Goal: Task Accomplishment & Management: Use online tool/utility

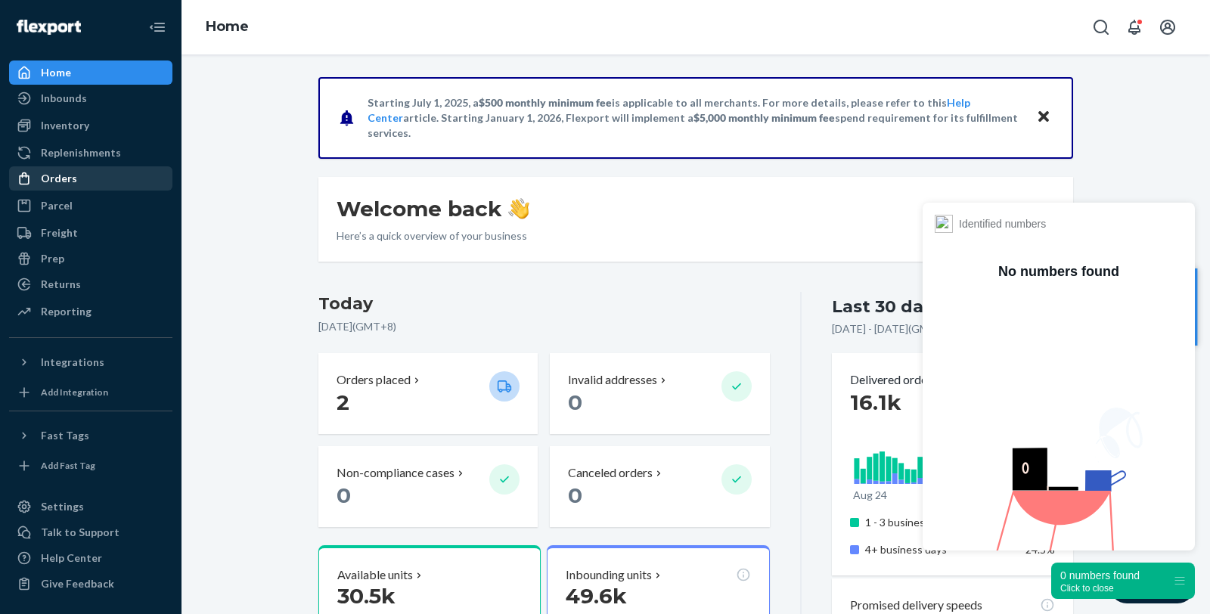
click at [65, 183] on div "Orders" at bounding box center [59, 178] width 36 height 15
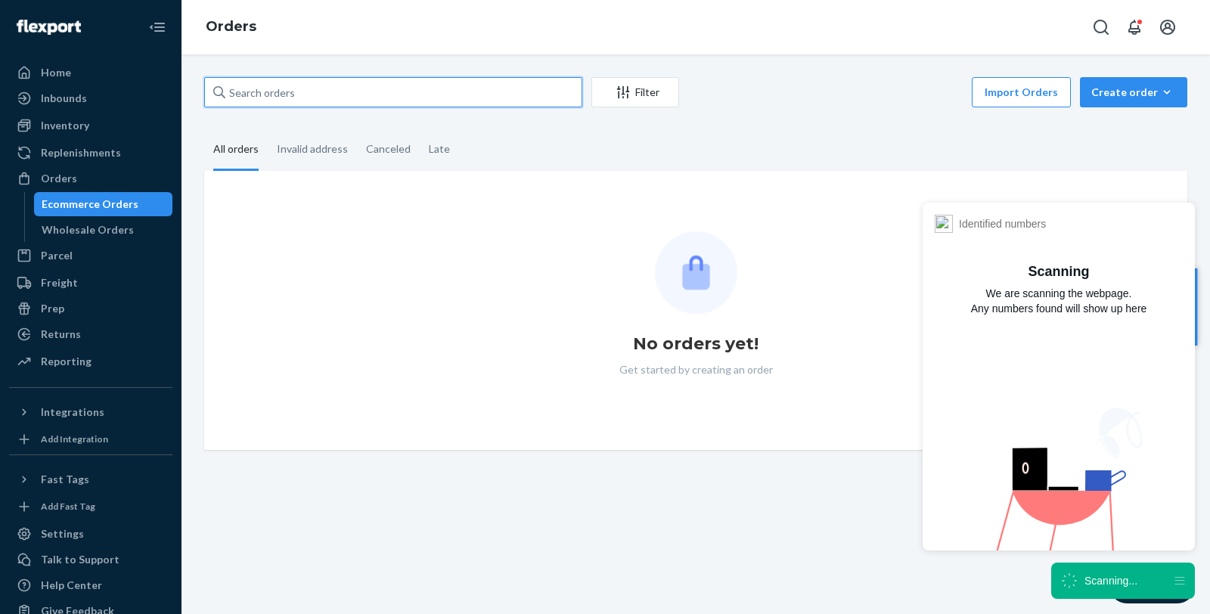
click at [297, 97] on input "text" at bounding box center [393, 92] width 378 height 30
paste input "US25358289"
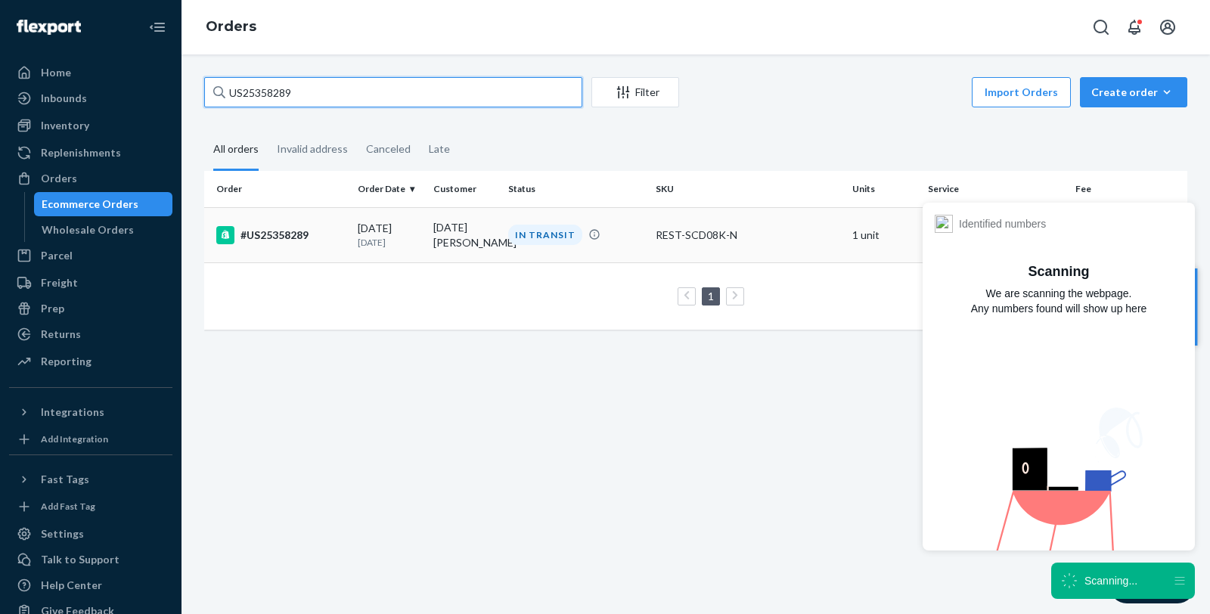
type input "US25358289"
click at [274, 241] on div "#US25358289" at bounding box center [280, 235] width 129 height 18
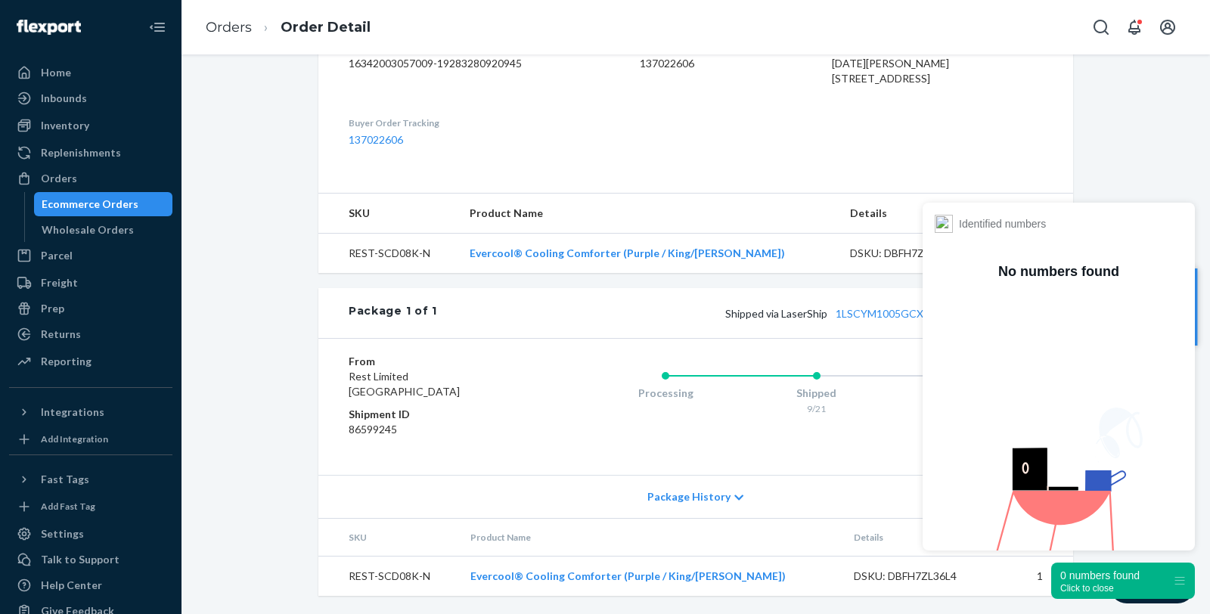
scroll to position [440, 0]
click at [857, 312] on link "1LSCYM1005GCX31" at bounding box center [886, 313] width 100 height 13
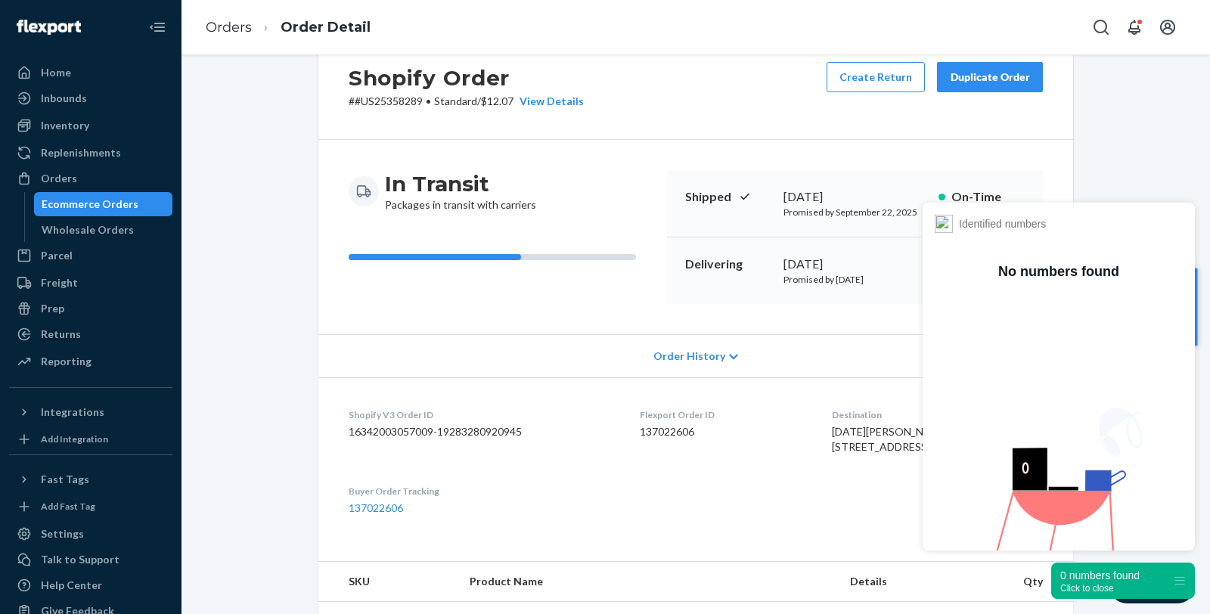
scroll to position [0, 0]
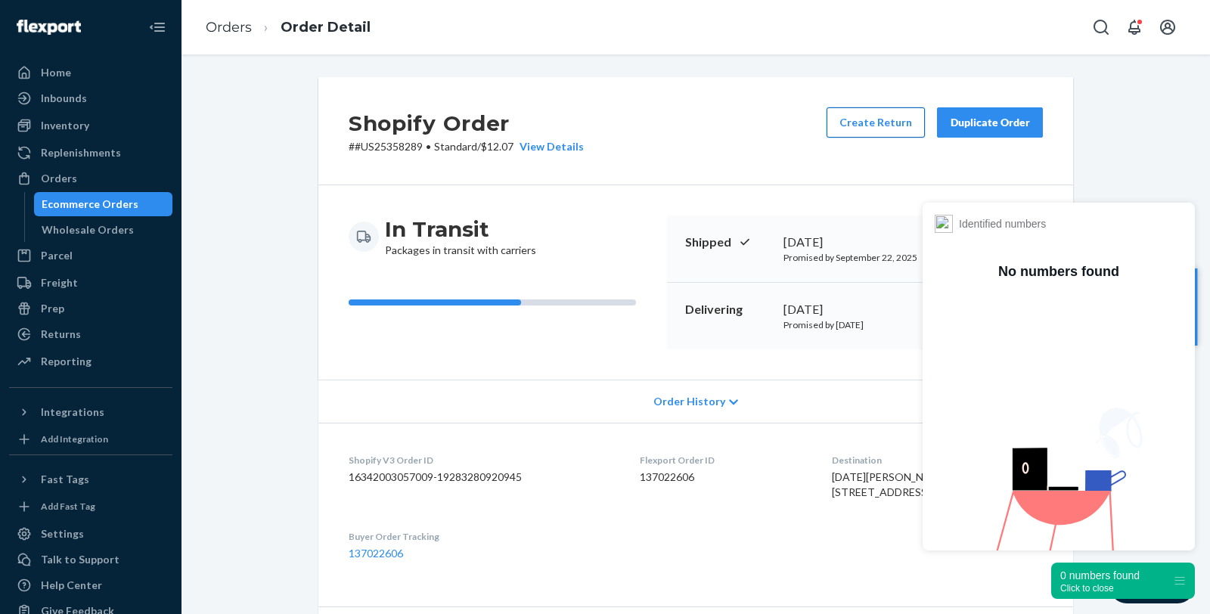
click at [887, 108] on button "Create Return" at bounding box center [876, 122] width 98 height 30
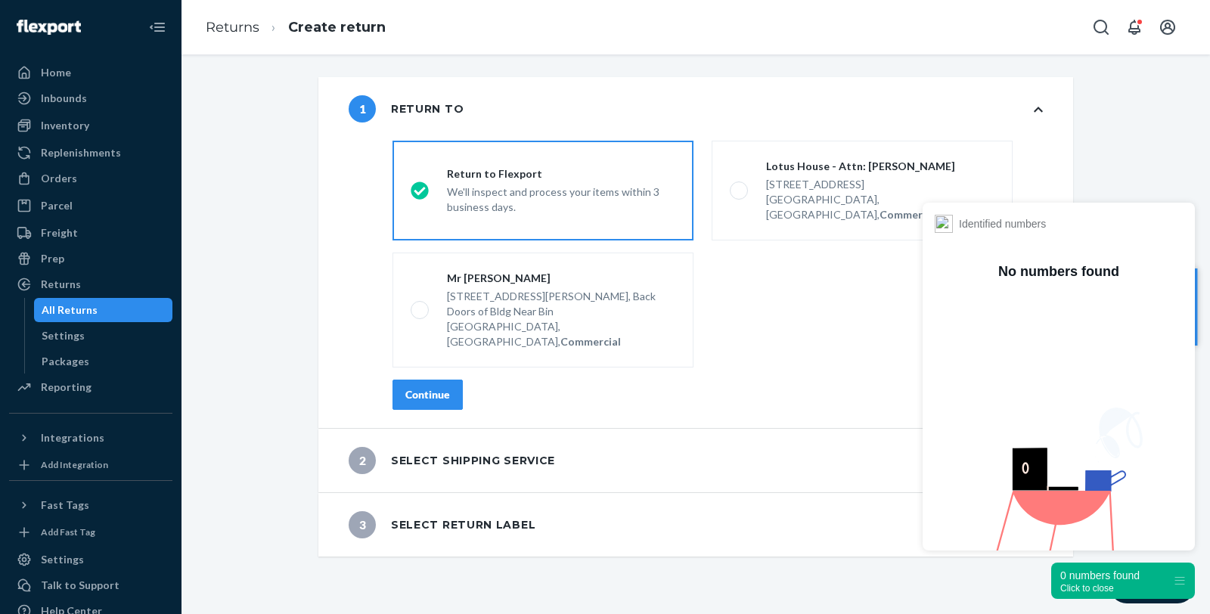
click at [421, 387] on div "Continue" at bounding box center [427, 394] width 45 height 15
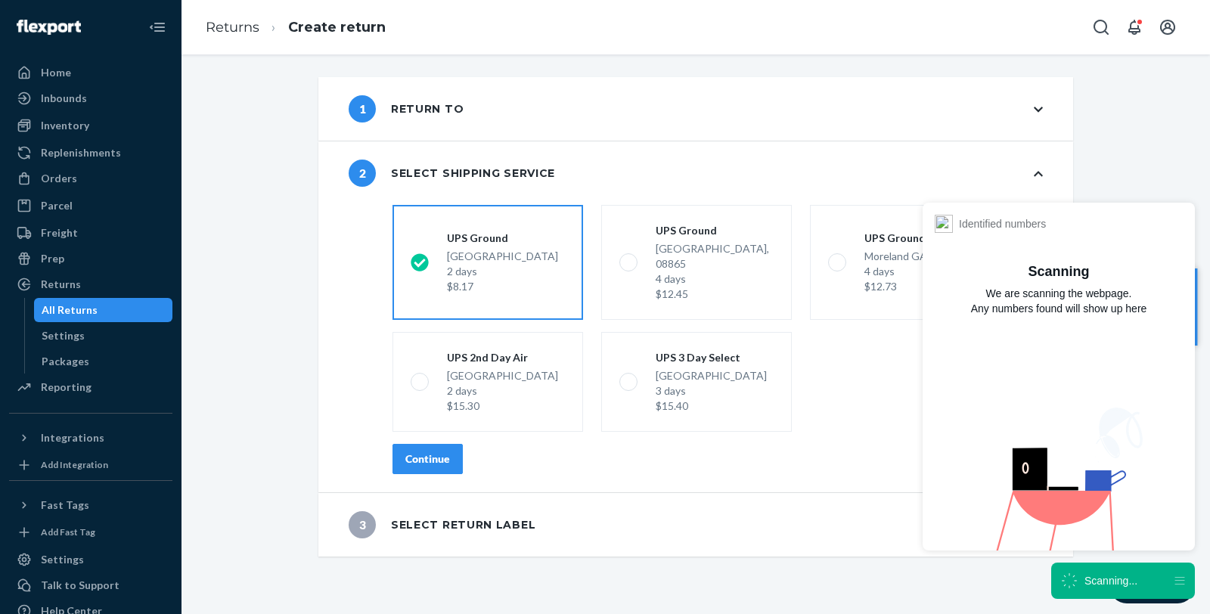
click at [431, 452] on button "Continue" at bounding box center [428, 459] width 70 height 30
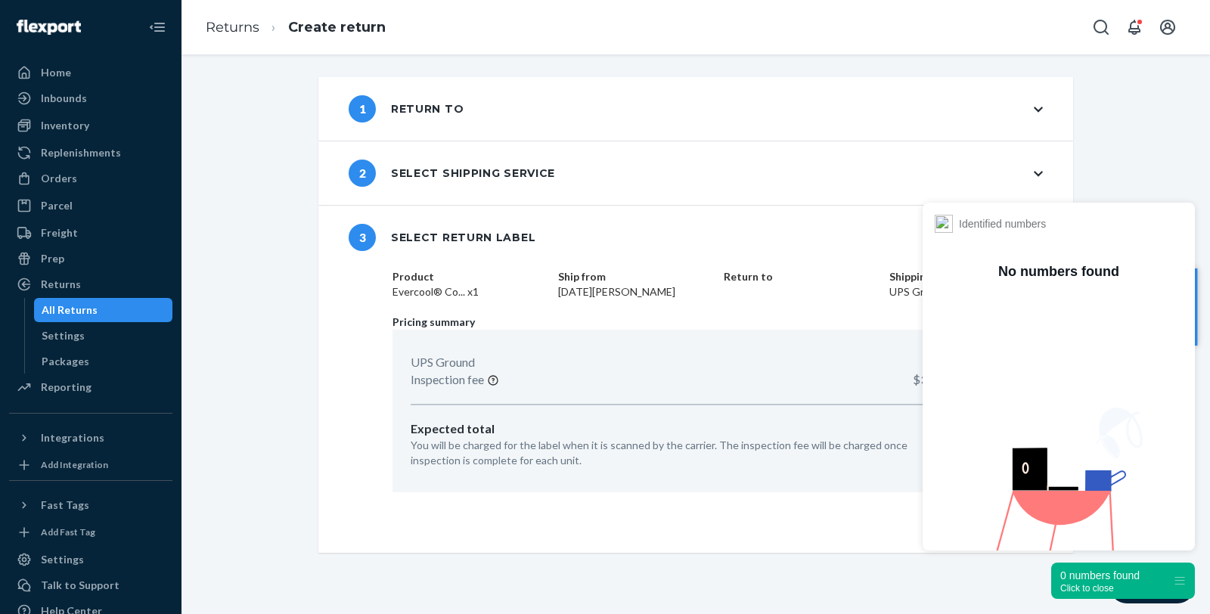
click at [1109, 585] on div "Click to close" at bounding box center [1100, 588] width 79 height 11
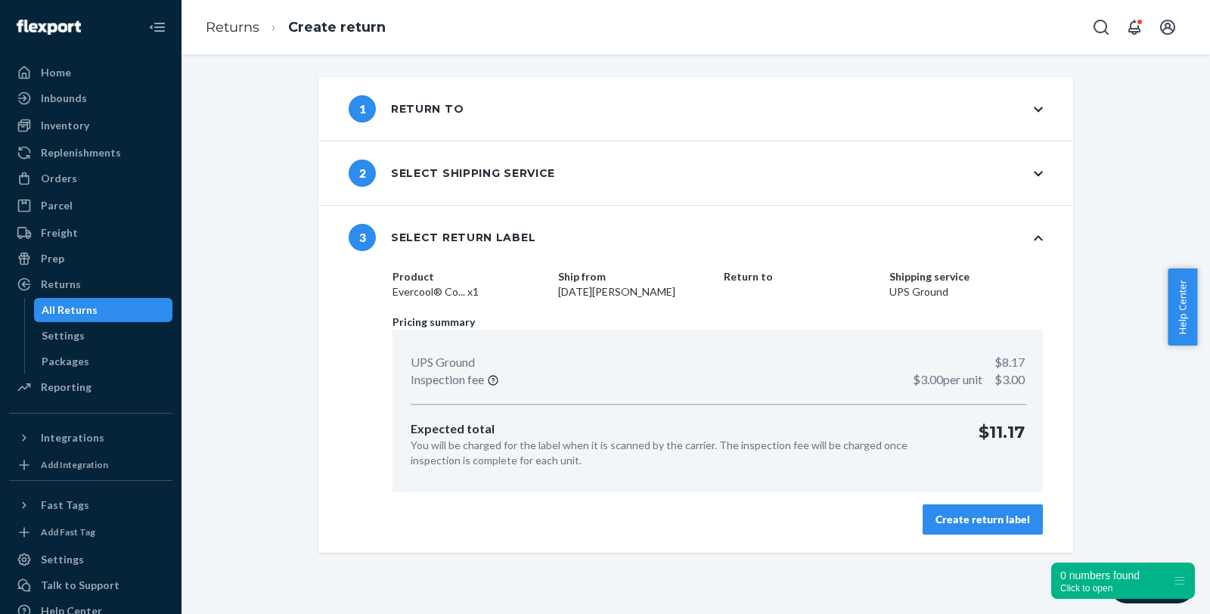
drag, startPoint x: 981, startPoint y: 519, endPoint x: 977, endPoint y: 511, distance: 8.8
click at [980, 519] on div "Create return label" at bounding box center [983, 519] width 95 height 15
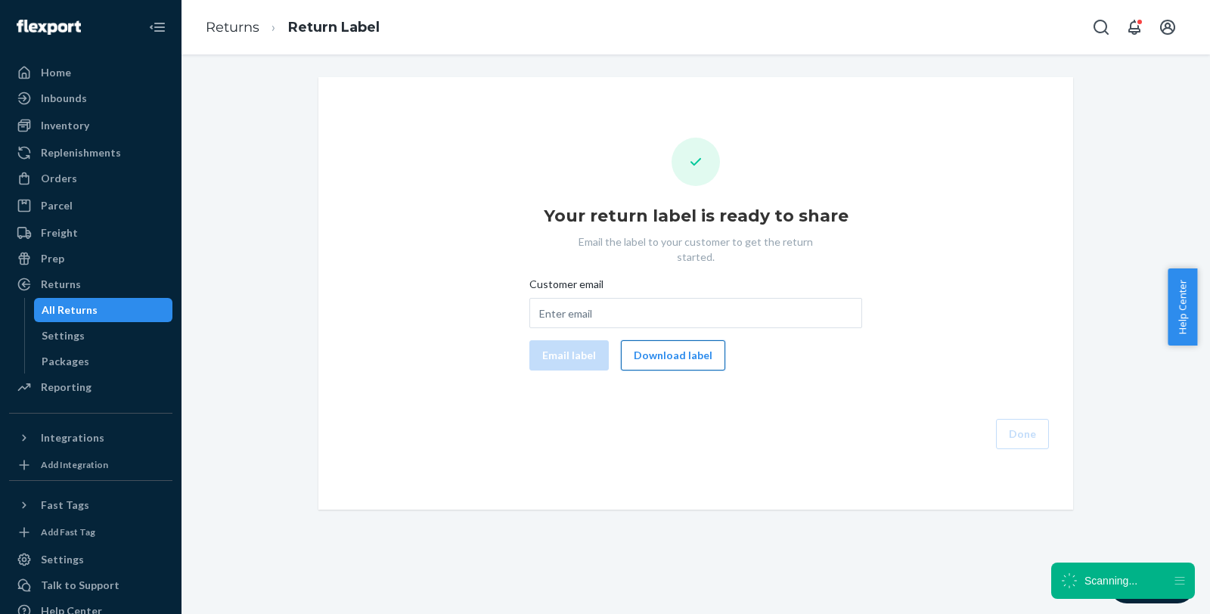
click at [682, 346] on button "Download label" at bounding box center [673, 355] width 104 height 30
